Goal: Information Seeking & Learning: Find specific page/section

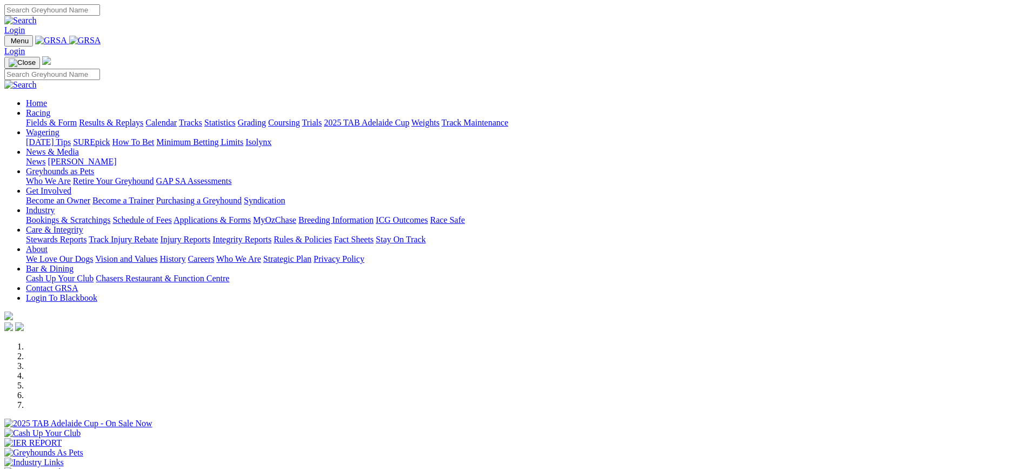
scroll to position [378, 0]
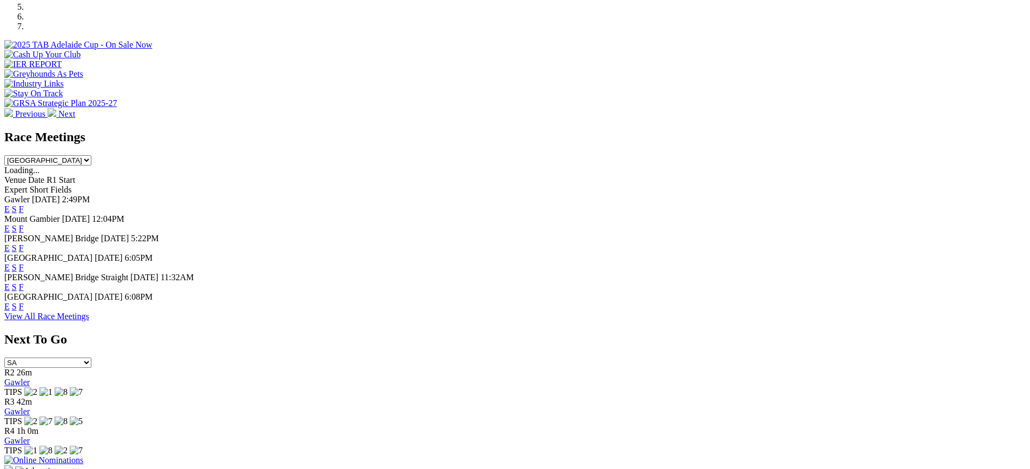
click at [24, 310] on link "F" at bounding box center [21, 306] width 5 height 9
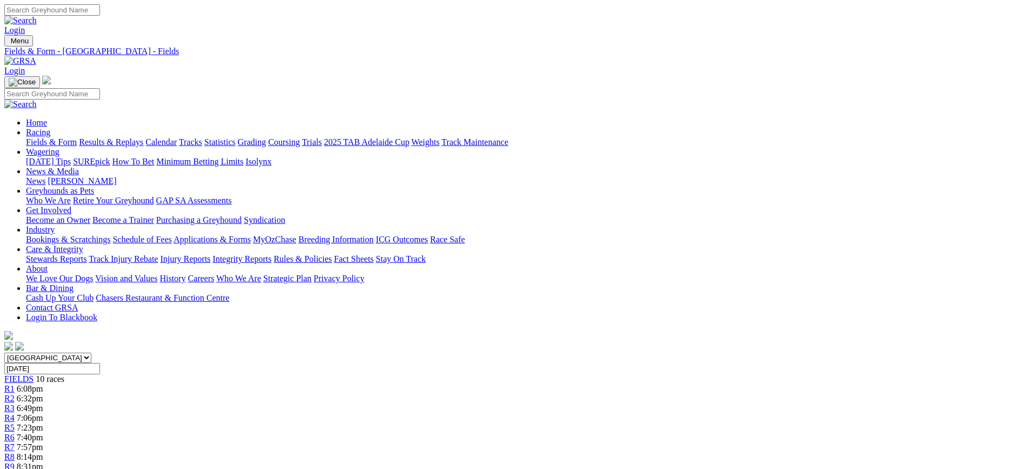
click at [266, 137] on link "Grading" at bounding box center [252, 141] width 28 height 9
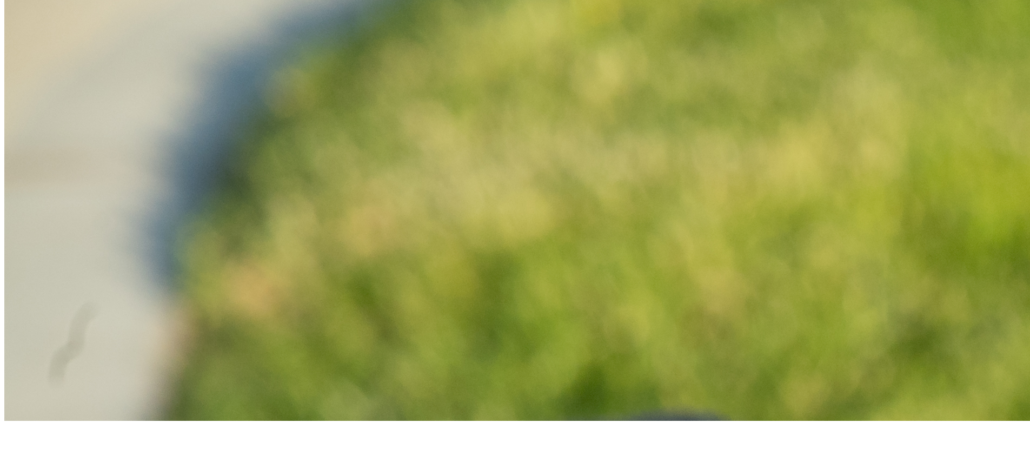
scroll to position [621, 0]
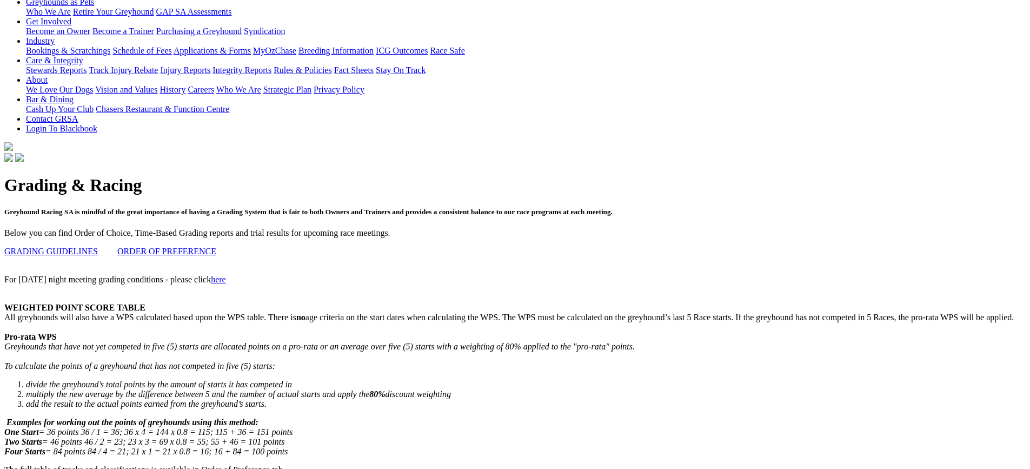
scroll to position [0, 0]
